Goal: Task Accomplishment & Management: Use online tool/utility

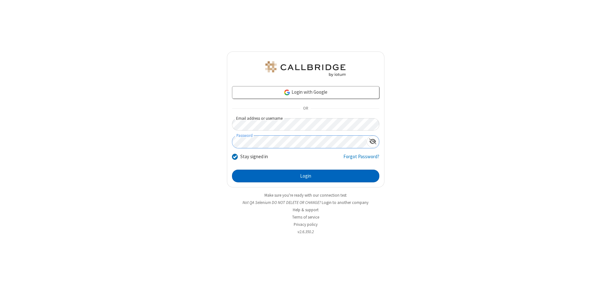
click at [305, 176] on button "Login" at bounding box center [305, 176] width 147 height 13
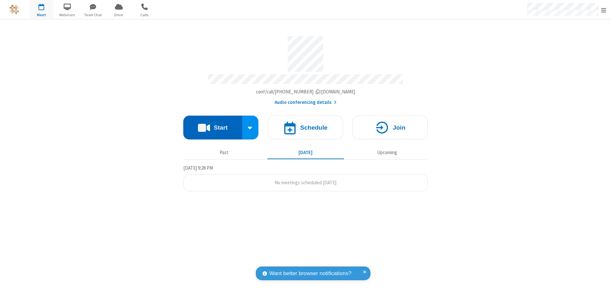
click at [213, 125] on button "Start" at bounding box center [212, 128] width 59 height 24
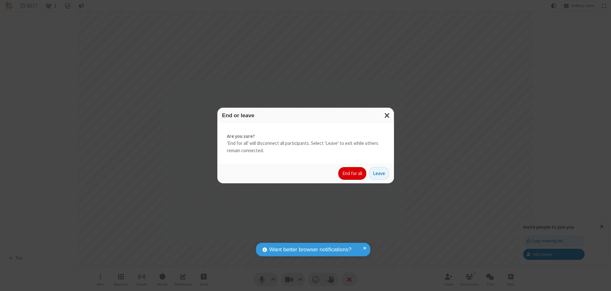
click at [352, 174] on button "End for all" at bounding box center [352, 173] width 28 height 13
